Goal: Transaction & Acquisition: Subscribe to service/newsletter

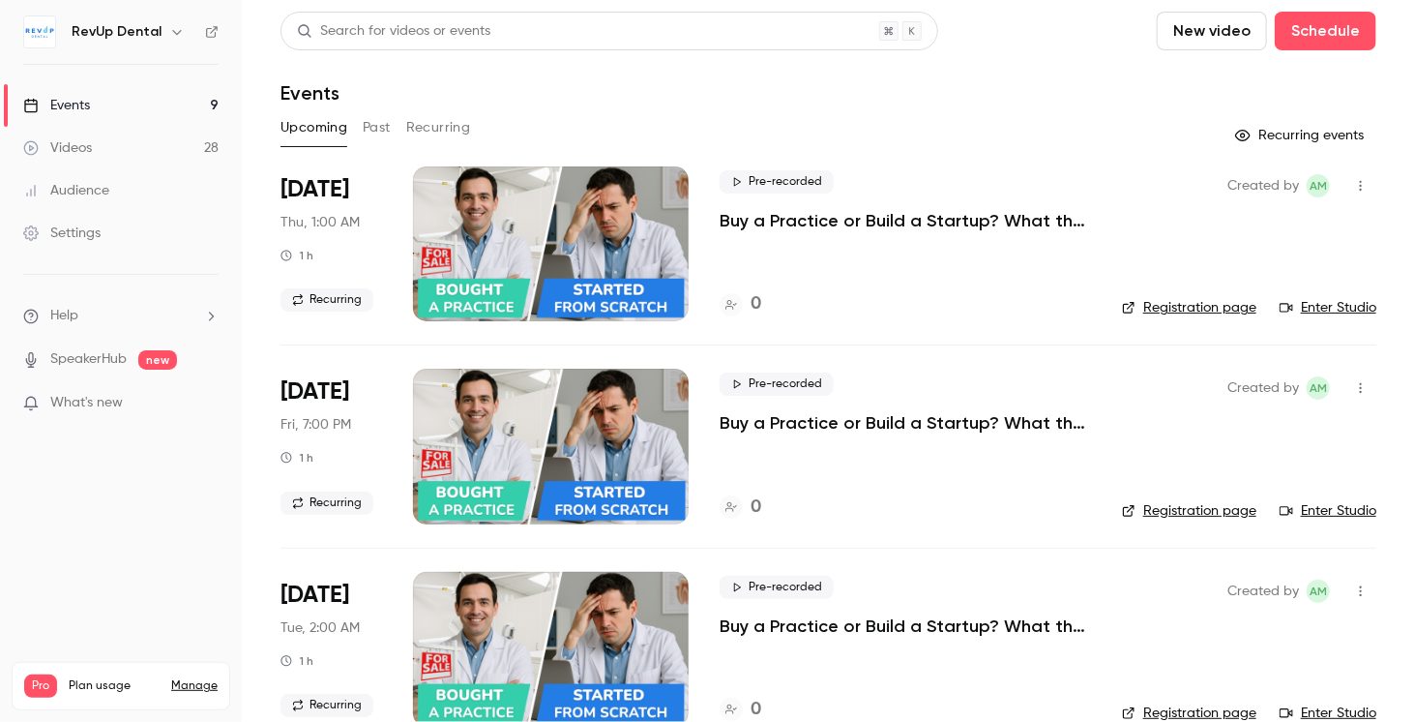
click at [186, 678] on link "Manage" at bounding box center [194, 685] width 46 height 15
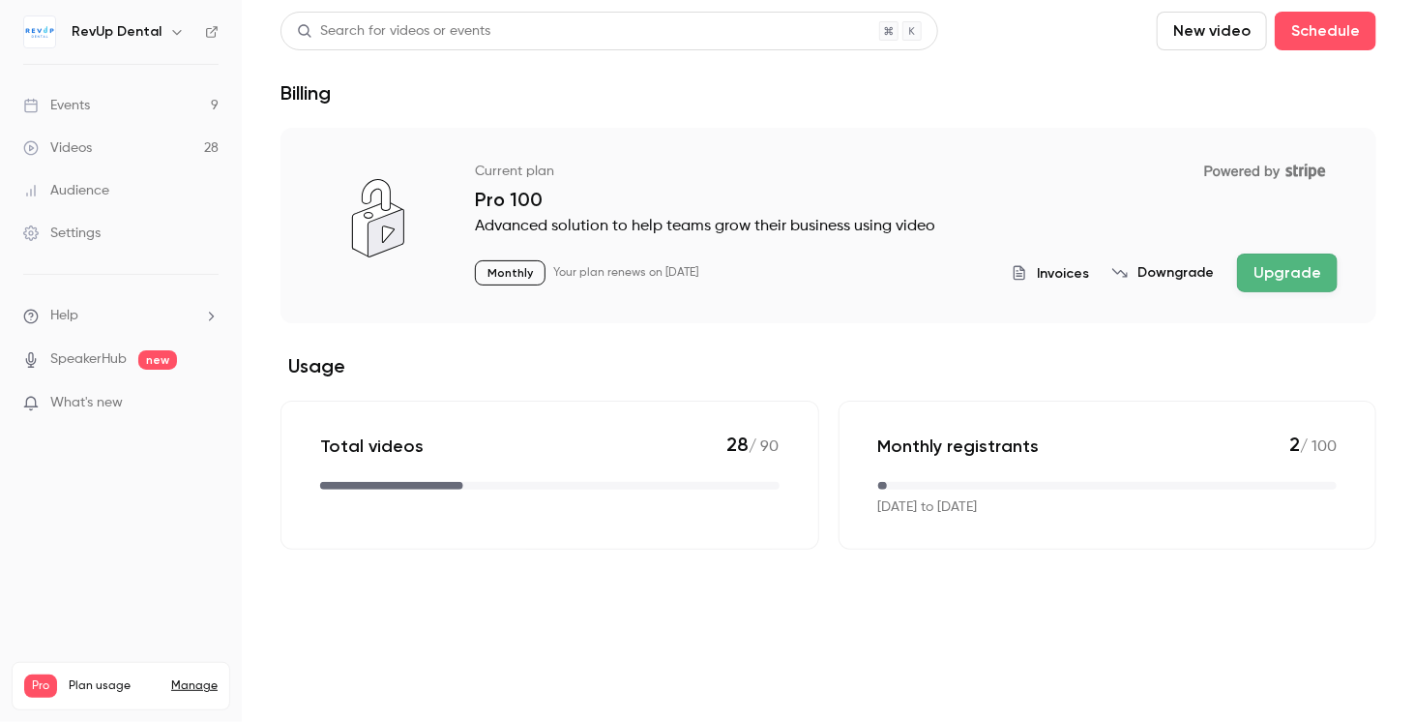
click at [393, 446] on p "Total videos" at bounding box center [371, 445] width 103 height 23
click at [1257, 272] on button "Upgrade" at bounding box center [1287, 272] width 101 height 39
